Goal: Obtain resource: Obtain resource

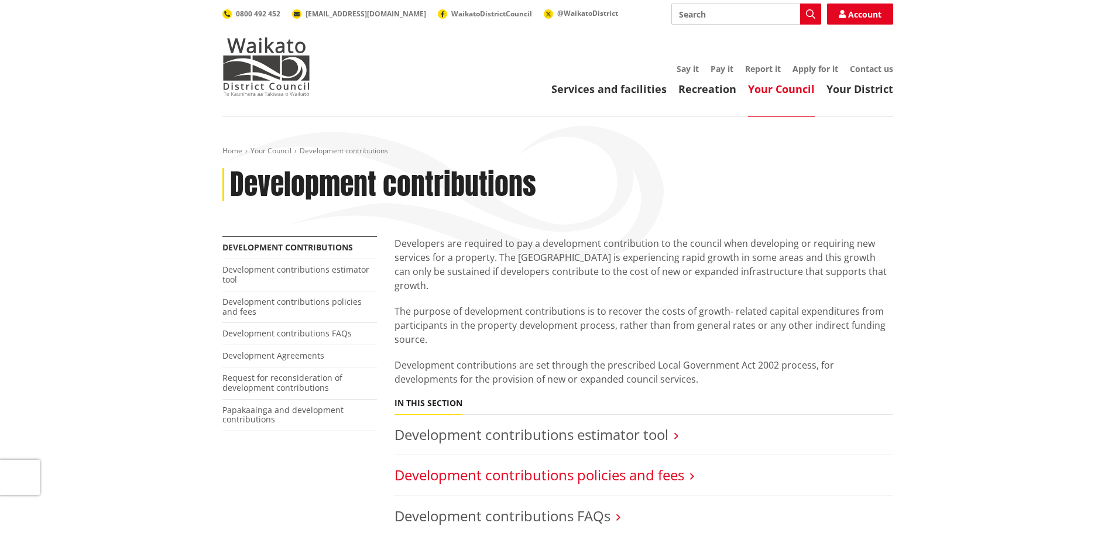
click at [613, 465] on link "Development contributions policies and fees" at bounding box center [539, 474] width 290 height 19
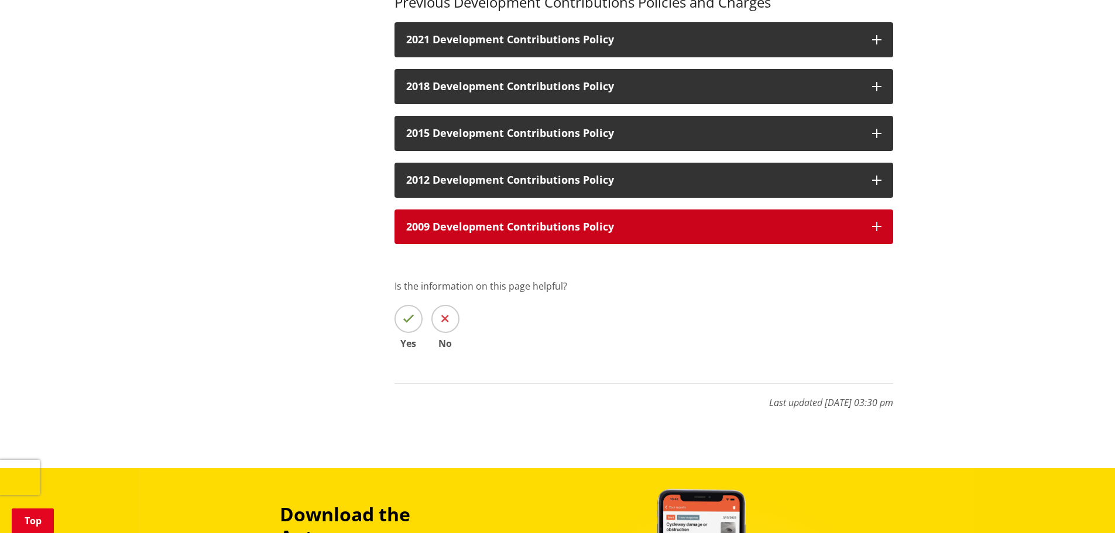
scroll to position [468, 0]
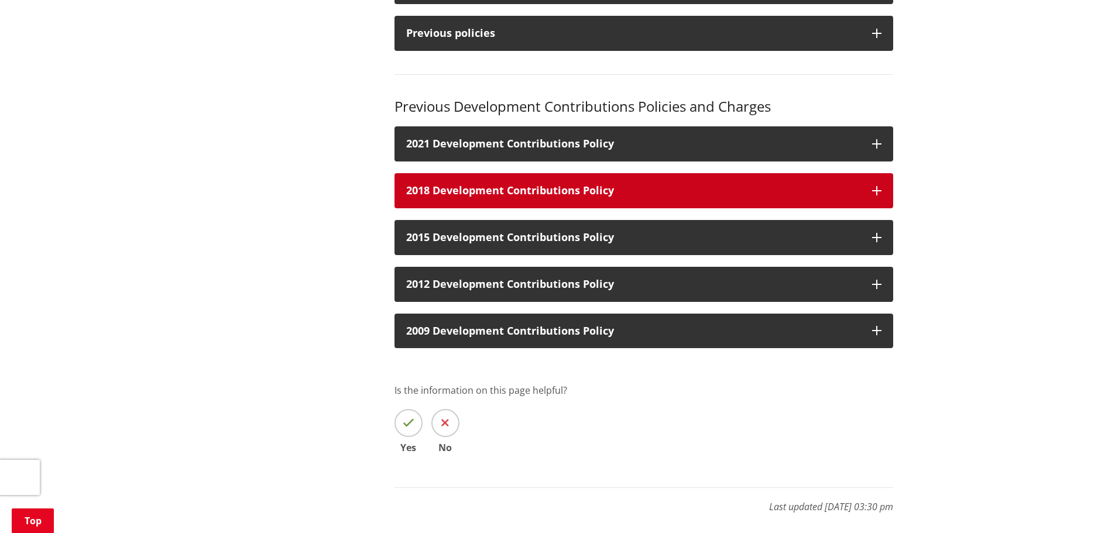
click at [613, 184] on button "2018 Development Contributions Policy" at bounding box center [643, 190] width 498 height 35
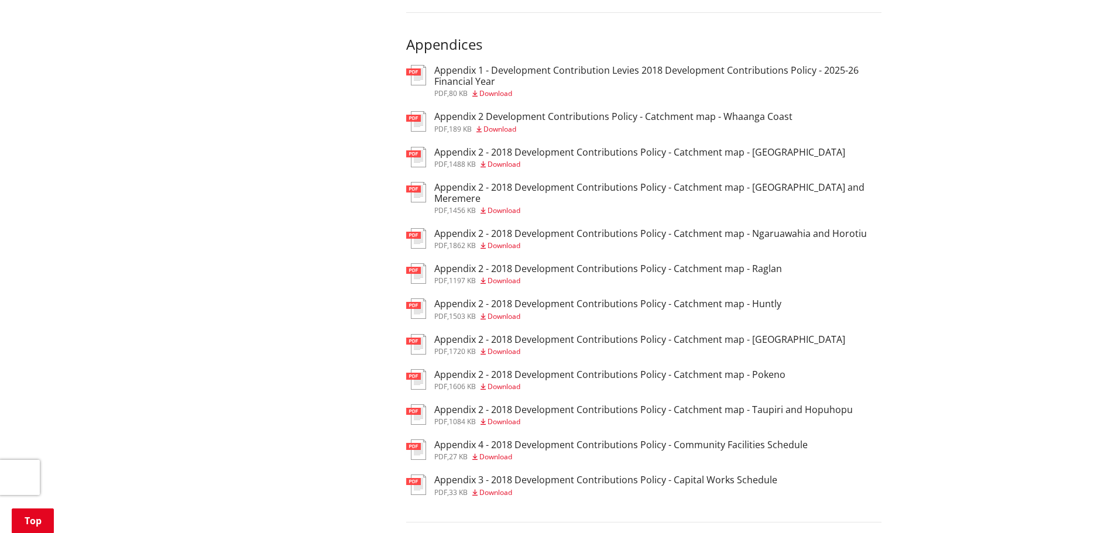
scroll to position [702, 0]
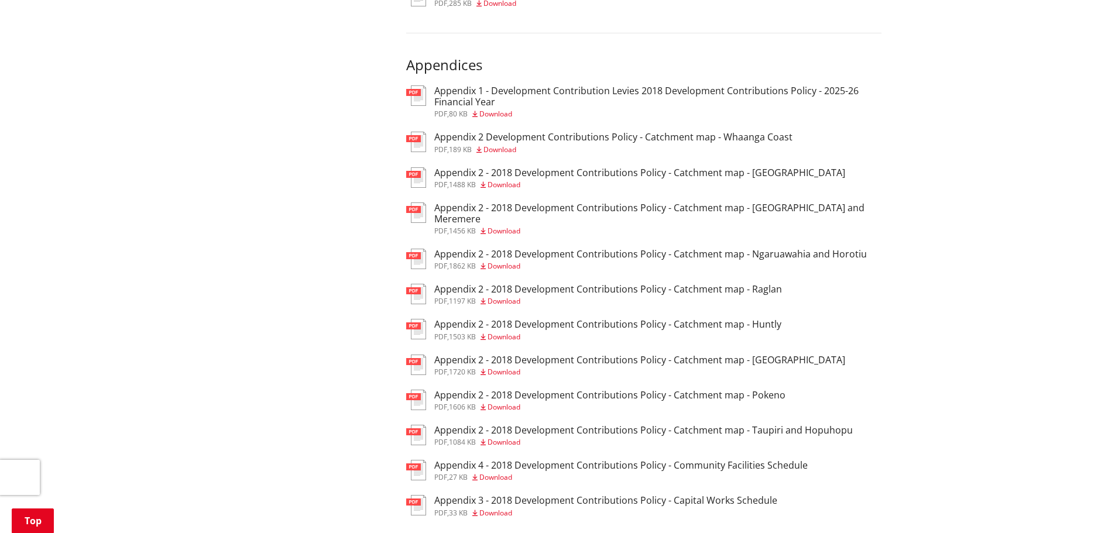
click at [768, 173] on h3 "Appendix 2 - 2018 Development Contributions Policy - Catchment map - Tuakau" at bounding box center [639, 172] width 411 height 11
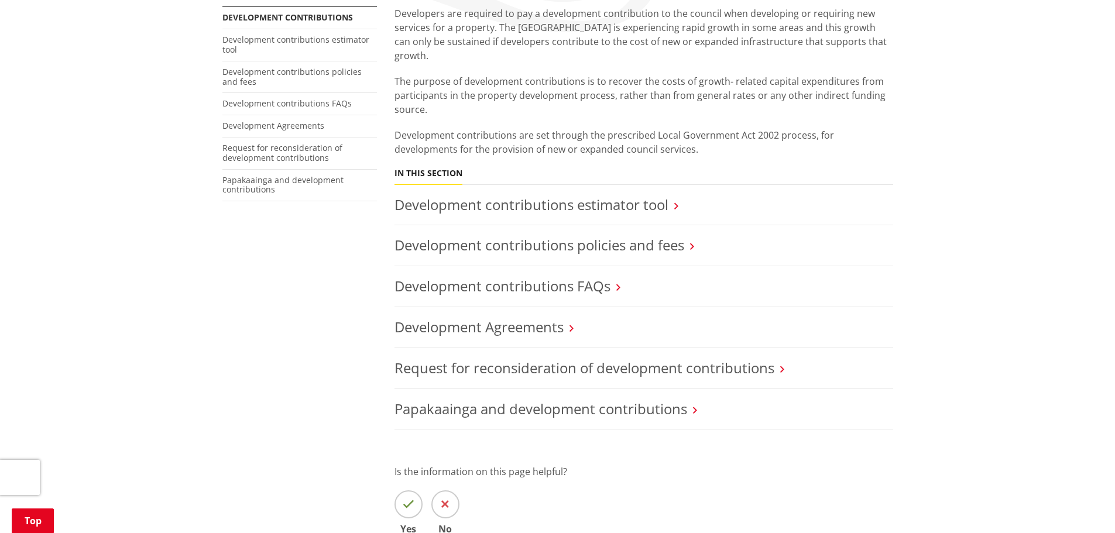
scroll to position [234, 0]
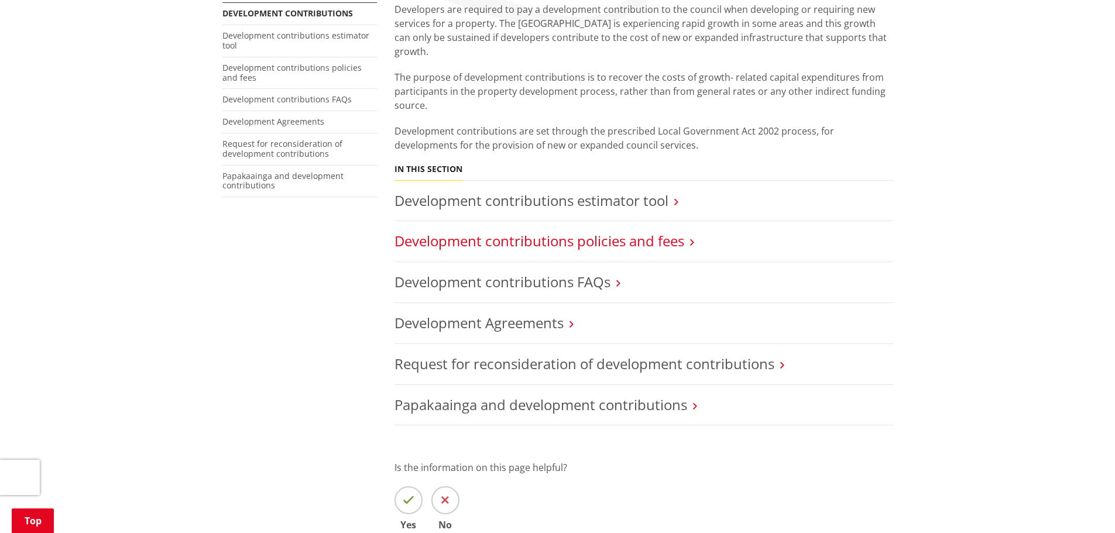
click at [654, 231] on link "Development contributions policies and fees" at bounding box center [539, 240] width 290 height 19
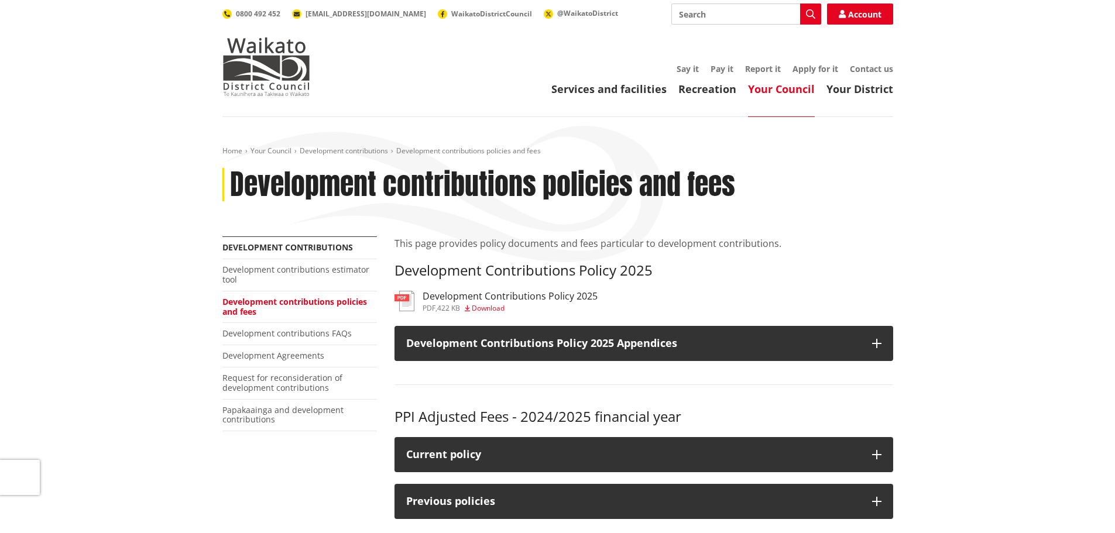
scroll to position [117, 0]
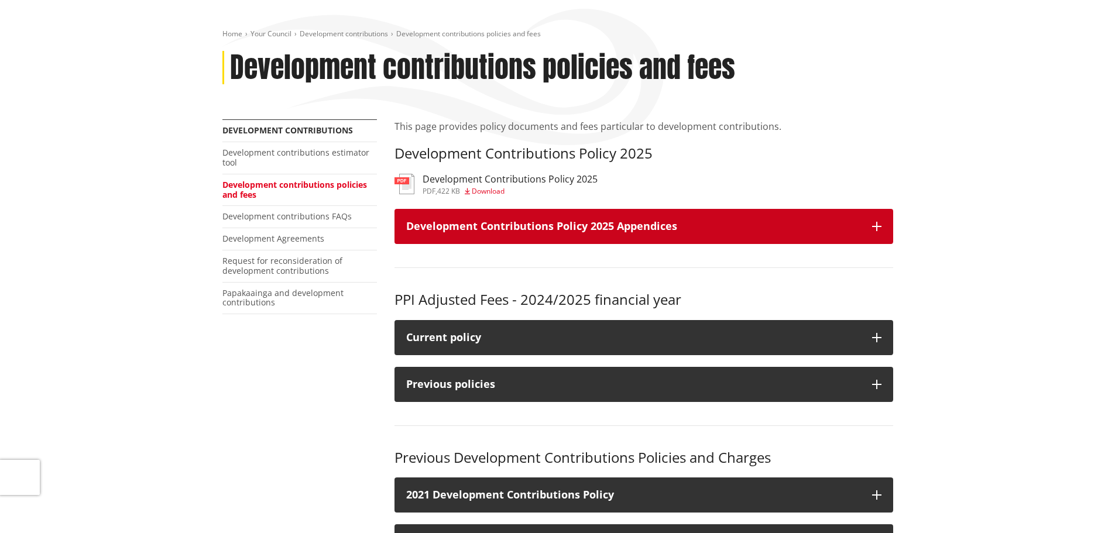
click at [692, 225] on h3 "Development Contributions Policy 2025 Appendices" at bounding box center [633, 227] width 454 height 12
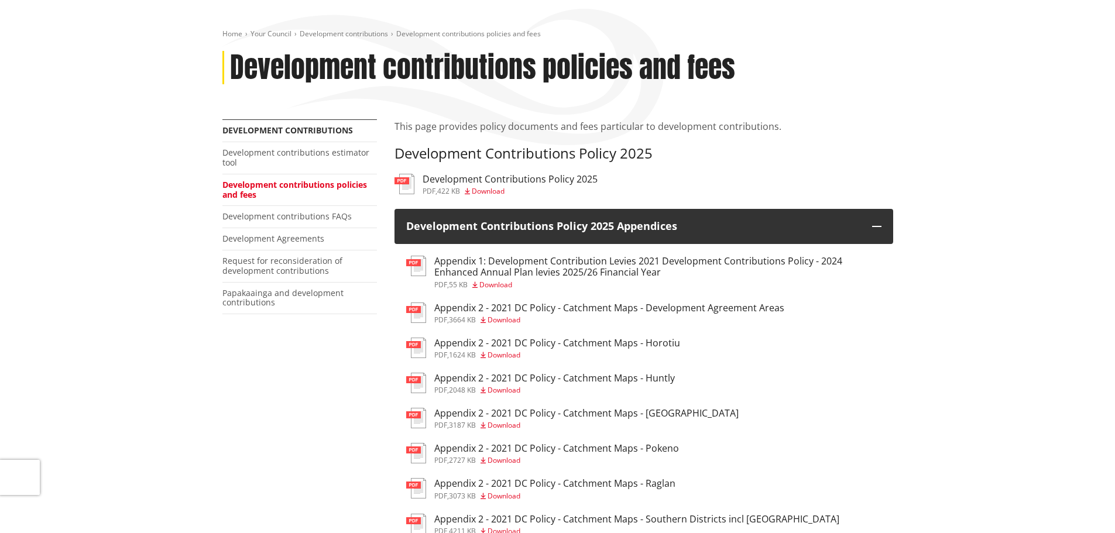
click at [699, 262] on h3 "Appendix 1: Development Contribution Levies 2021 Development Contributions Poli…" at bounding box center [657, 267] width 447 height 22
